Goal: Task Accomplishment & Management: Manage account settings

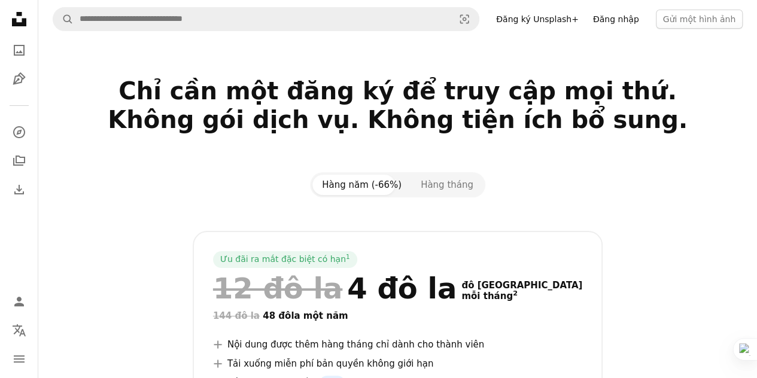
click at [626, 17] on font "Đăng nhập" at bounding box center [616, 19] width 46 height 10
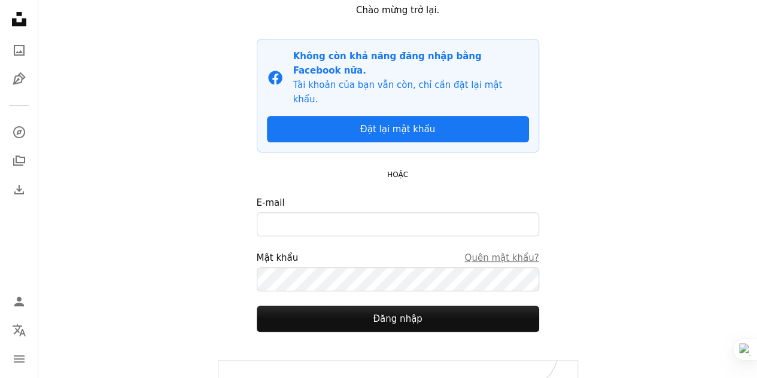
scroll to position [106, 0]
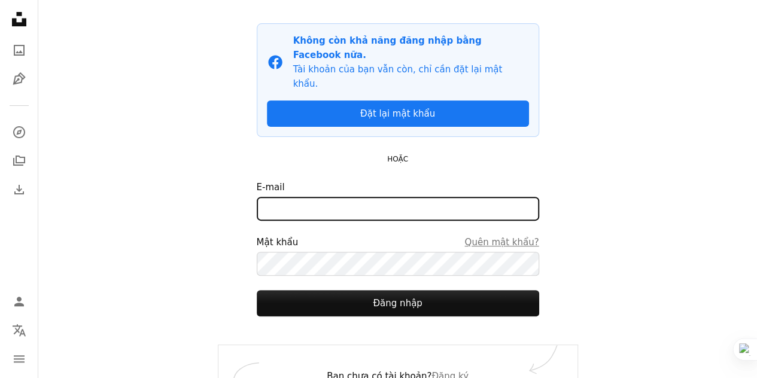
click at [347, 197] on input "E-mail" at bounding box center [398, 209] width 283 height 24
type input "**********"
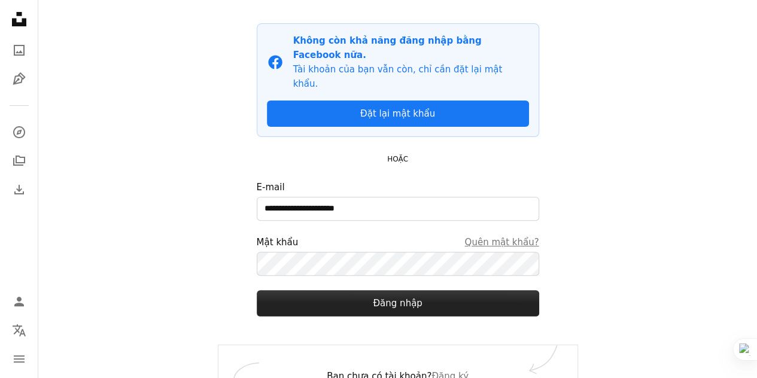
click at [414, 298] on font "Đăng nhập" at bounding box center [397, 303] width 49 height 11
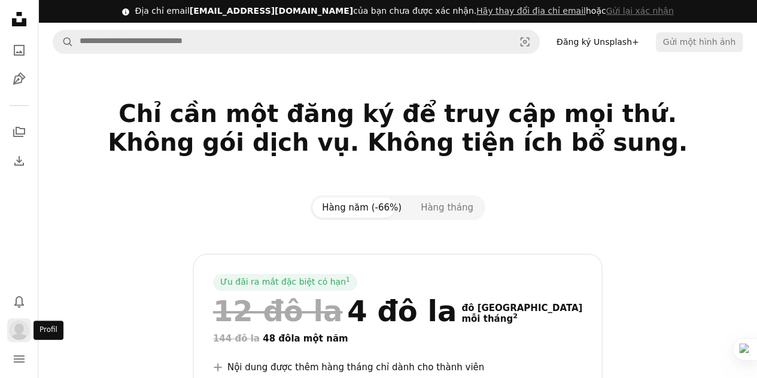
click at [20, 332] on img "Hồ sơ" at bounding box center [19, 330] width 19 height 19
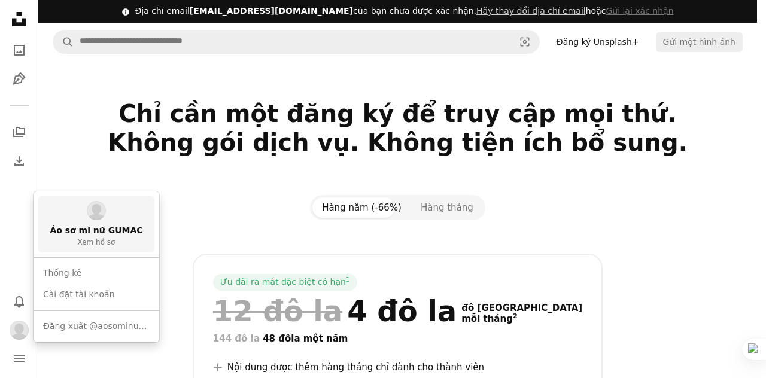
click at [103, 232] on font "Áo sơ mi nữ GUMAC" at bounding box center [96, 231] width 93 height 10
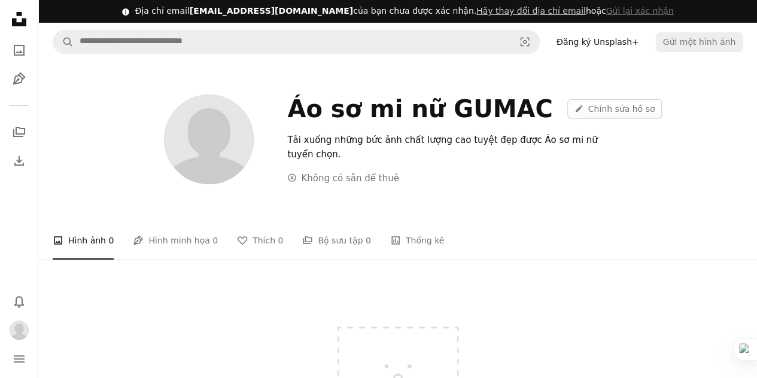
click at [566, 98] on div "Áo sơ mi nữ GUMAC A pencil Chỉnh sửa hồ sơ" at bounding box center [514, 109] width 455 height 29
click at [588, 111] on font "Chỉnh sửa hồ sơ" at bounding box center [621, 109] width 67 height 10
